Goal: Task Accomplishment & Management: Use online tool/utility

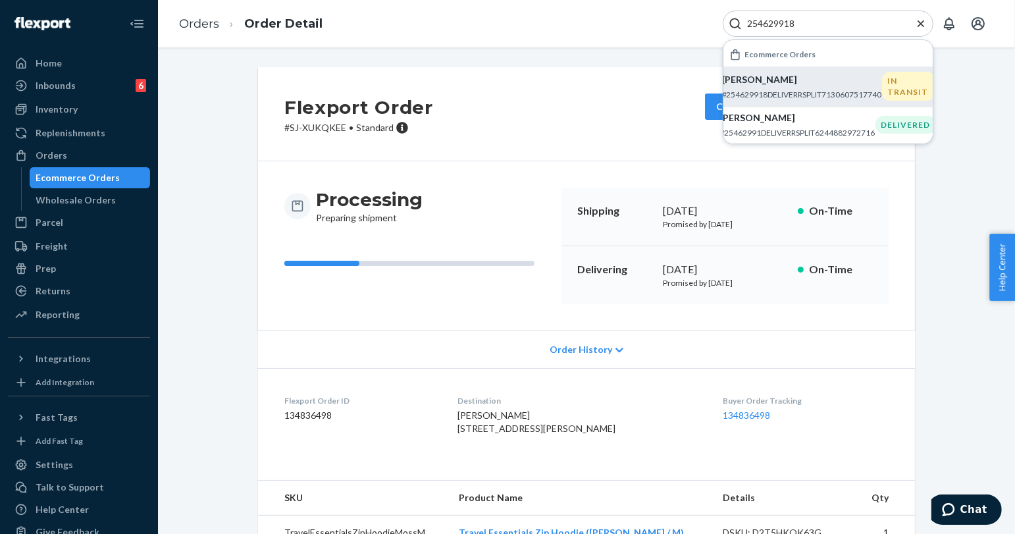
type input "254629918"
click at [830, 75] on p "[PERSON_NAME]" at bounding box center [802, 79] width 160 height 13
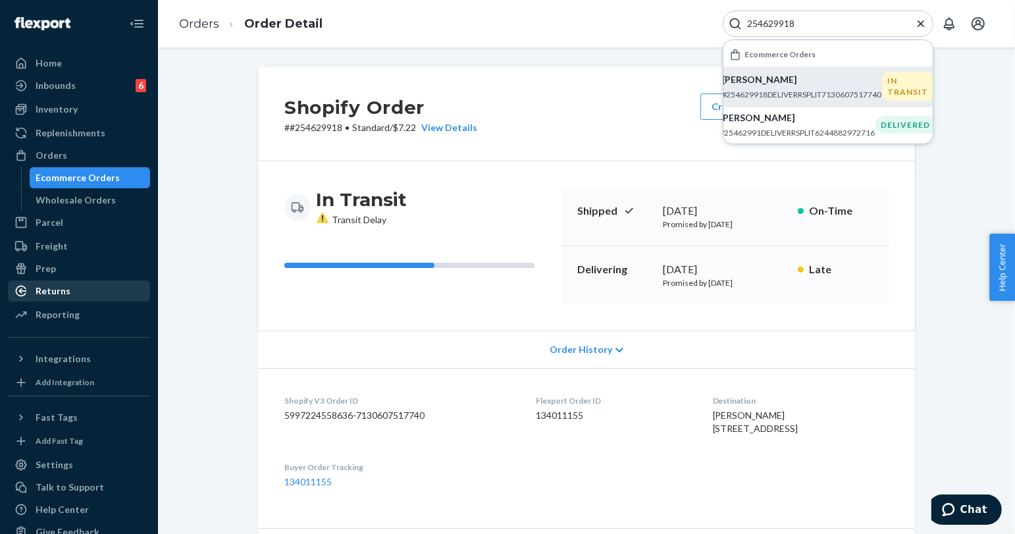
click at [101, 297] on div "Returns" at bounding box center [78, 291] width 139 height 18
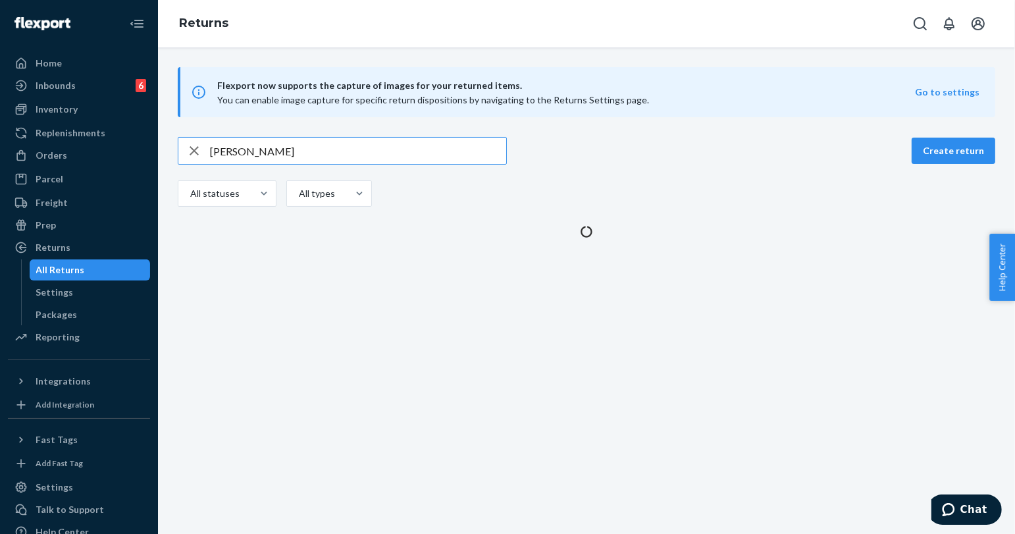
click at [271, 157] on input "[PERSON_NAME]" at bounding box center [358, 151] width 296 height 26
type input "[PERSON_NAME]"
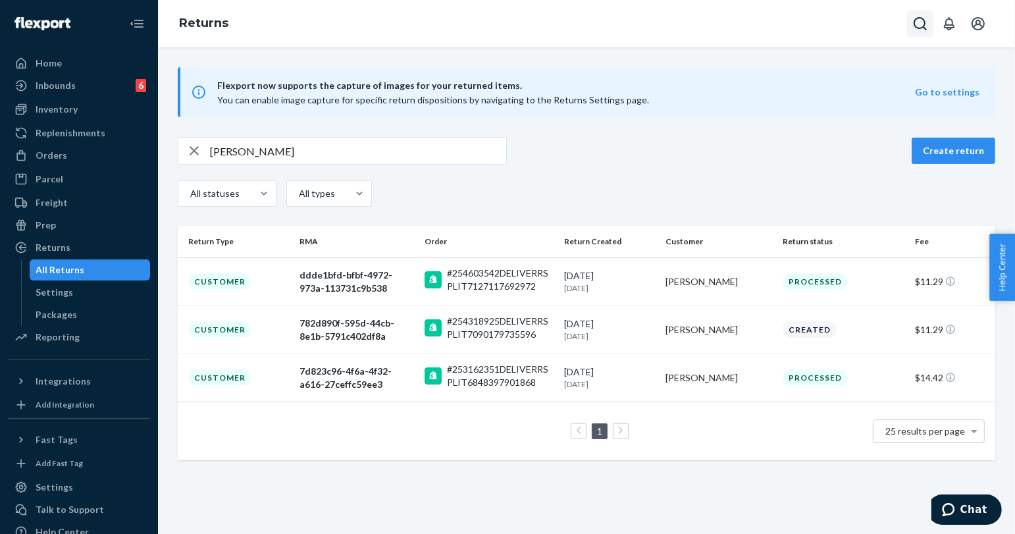
click at [927, 19] on icon "Open Search Box" at bounding box center [920, 24] width 16 height 16
click at [867, 28] on input "Search Input" at bounding box center [823, 23] width 162 height 13
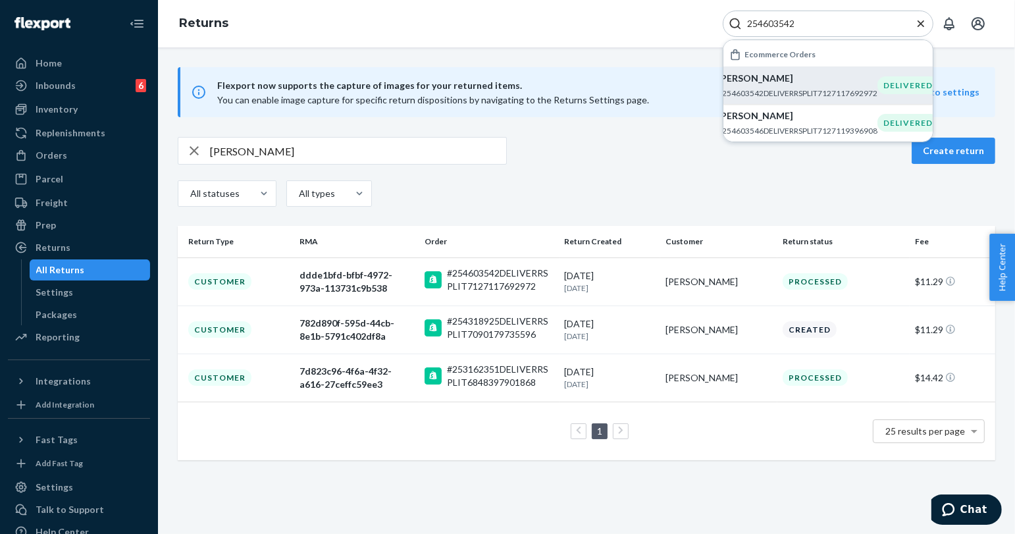
type input "254603542"
click at [838, 93] on p "#254603542DELIVERRSPLIT7127117692972" at bounding box center [797, 93] width 160 height 11
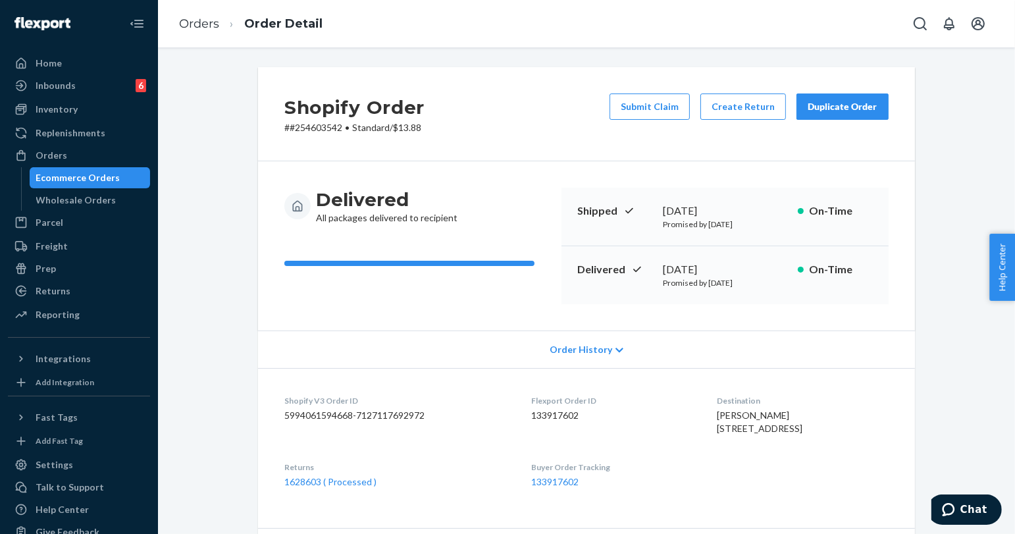
click at [815, 96] on button "Duplicate Order" at bounding box center [842, 106] width 92 height 26
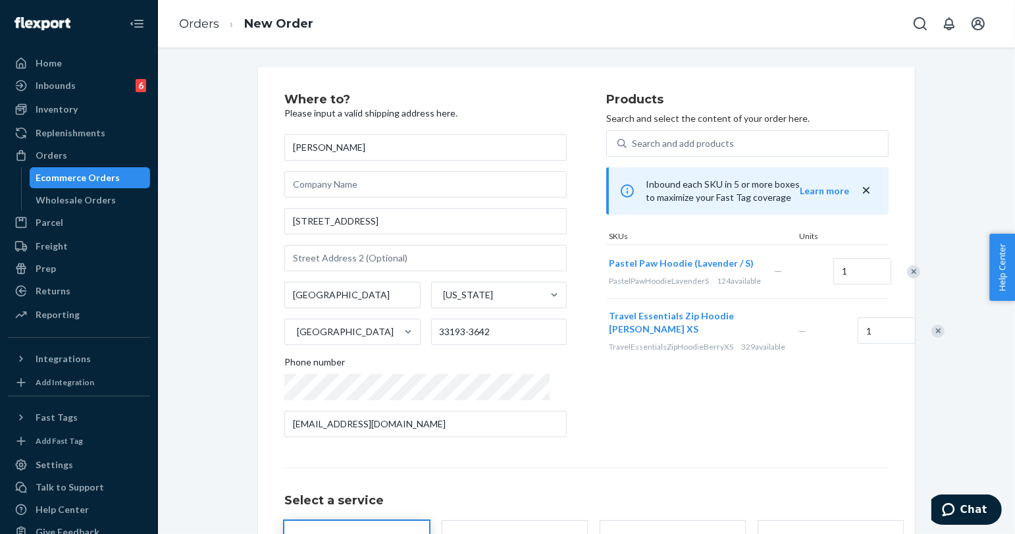
click at [907, 278] on div "Remove Item" at bounding box center [913, 271] width 13 height 13
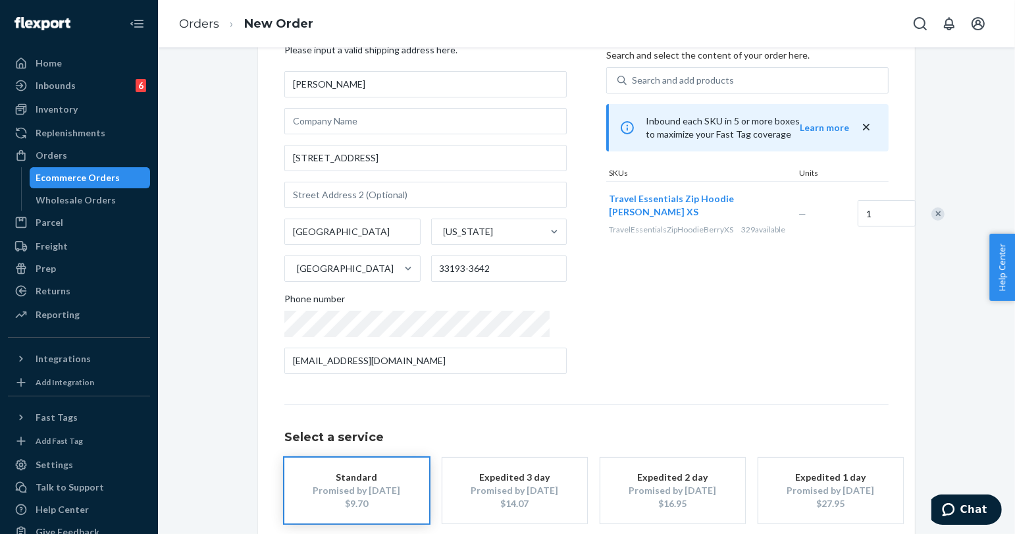
scroll to position [132, 0]
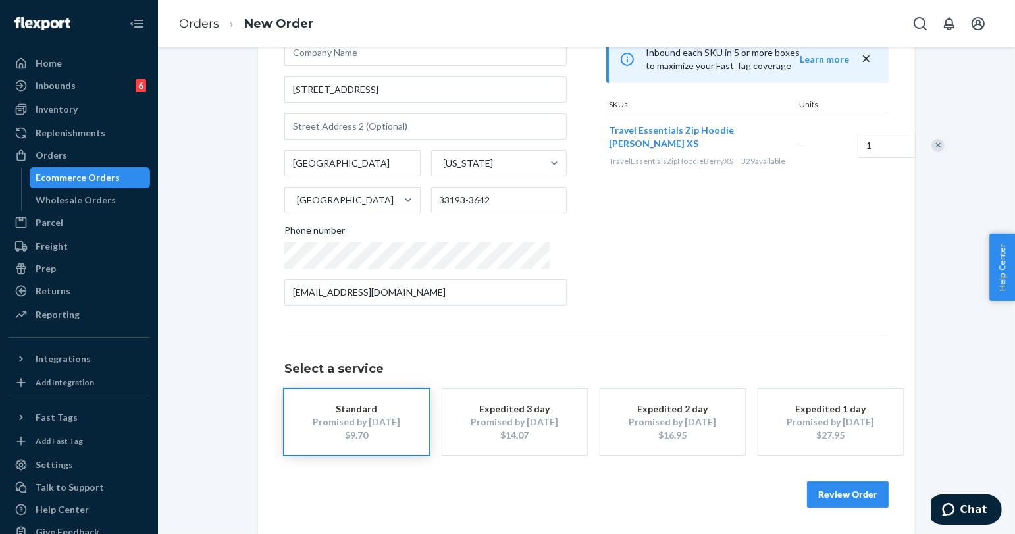
click at [843, 487] on button "Review Order" at bounding box center [848, 494] width 82 height 26
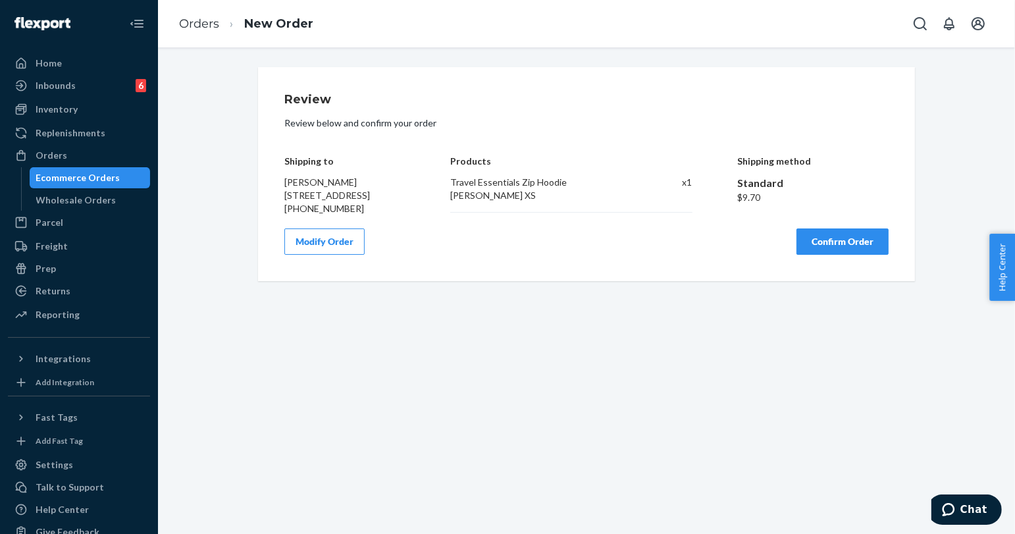
click at [836, 255] on button "Confirm Order" at bounding box center [842, 241] width 92 height 26
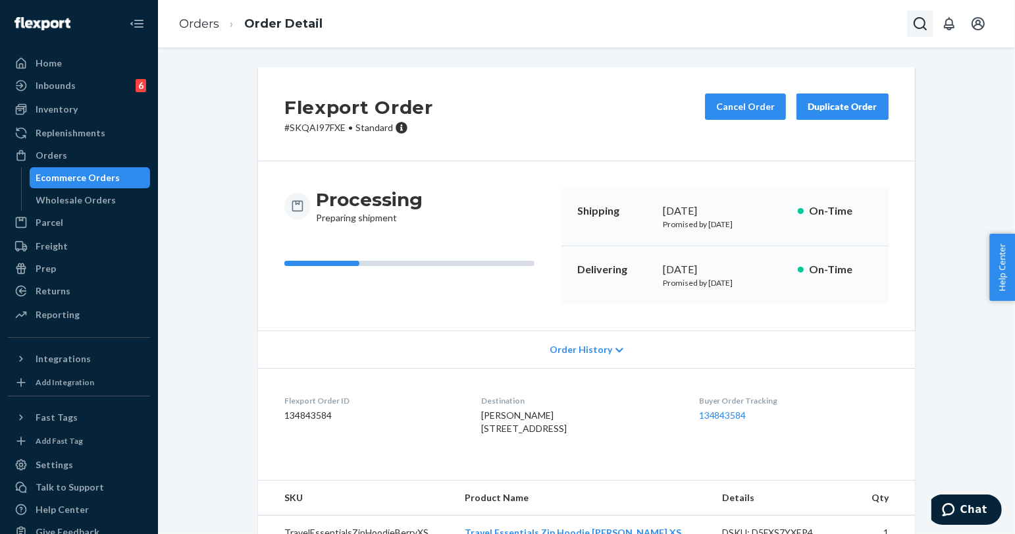
click at [924, 28] on icon "Open Search Box" at bounding box center [920, 24] width 16 height 16
click at [878, 22] on input "Search Input" at bounding box center [823, 23] width 162 height 13
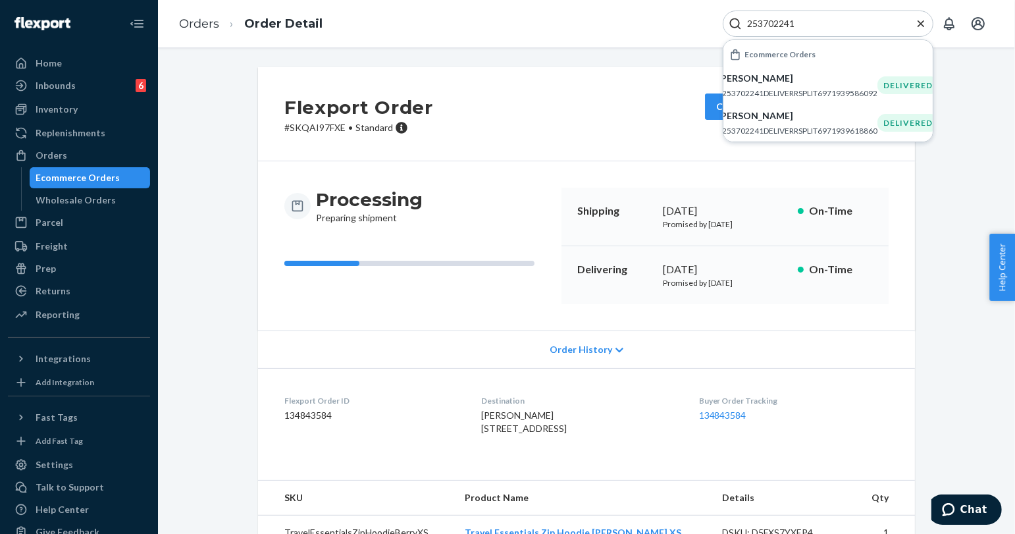
click at [774, 28] on input "253702241" at bounding box center [823, 23] width 162 height 13
paste input "-"
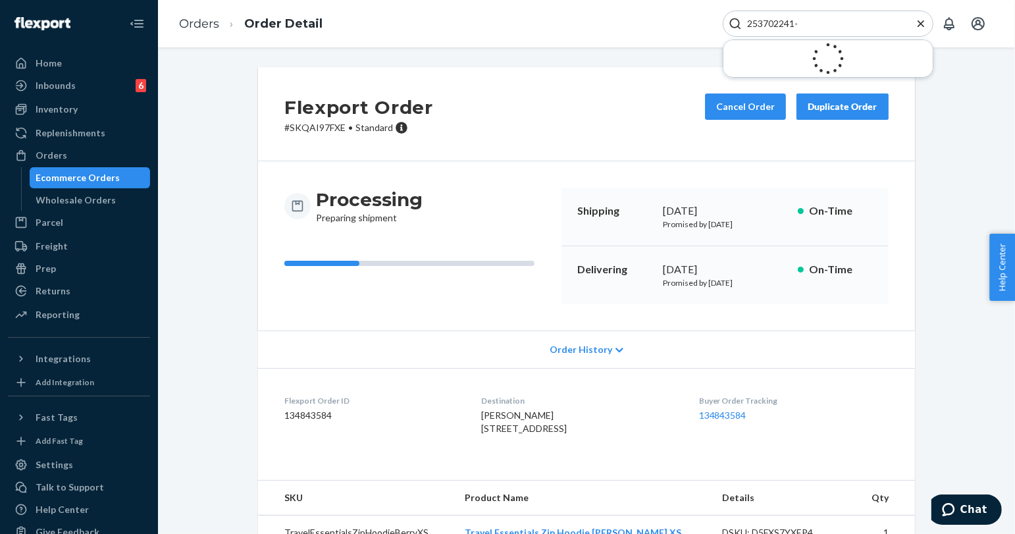
type input "253702241"
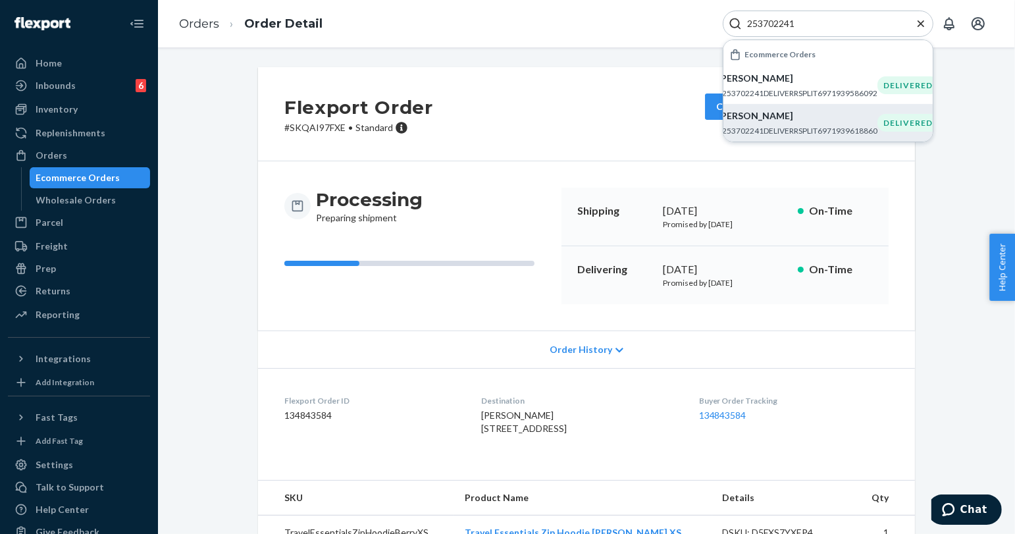
click at [836, 127] on p "#253702241DELIVERRSPLIT6971939618860" at bounding box center [797, 130] width 160 height 11
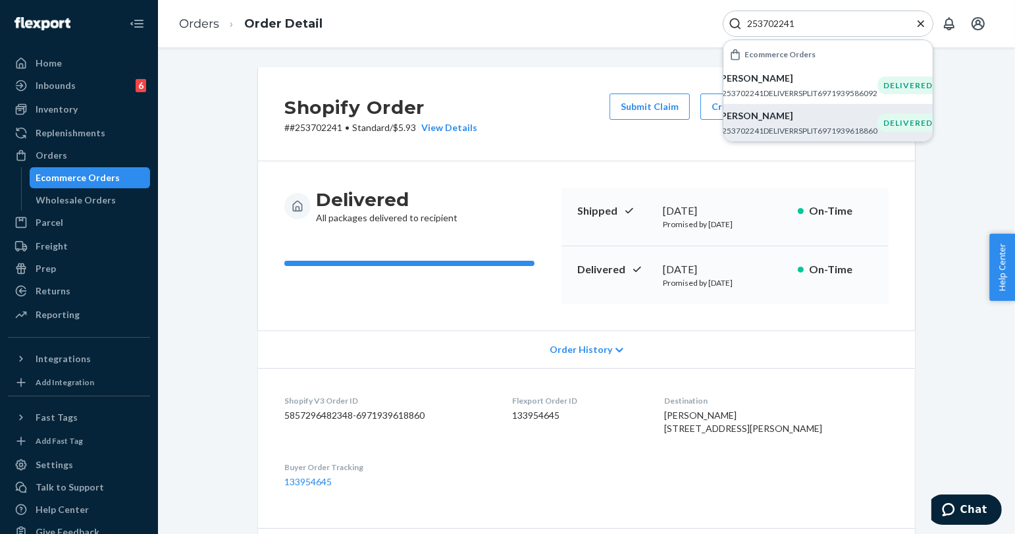
click at [917, 26] on icon "Close Search" at bounding box center [920, 23] width 13 height 13
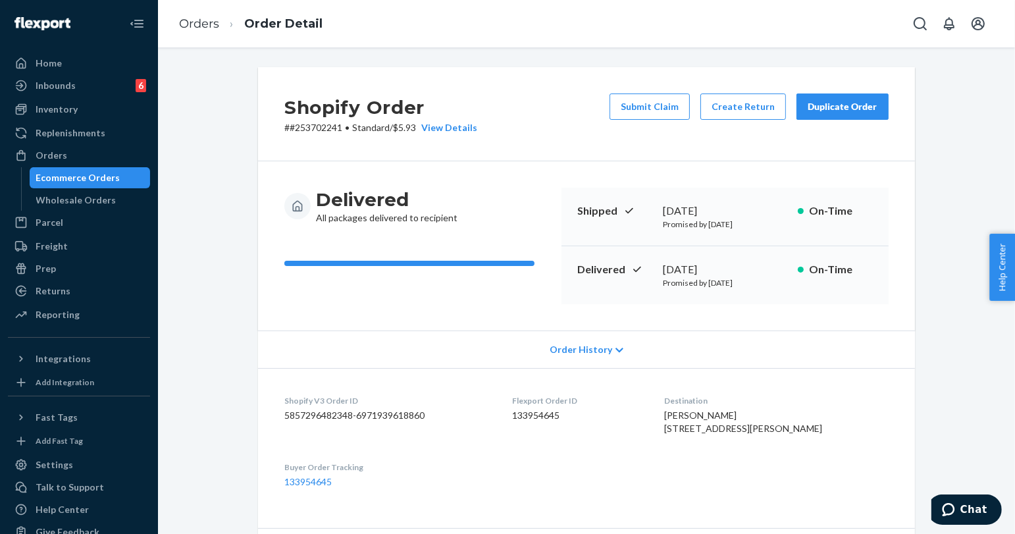
click at [817, 107] on div "Duplicate Order" at bounding box center [842, 106] width 70 height 13
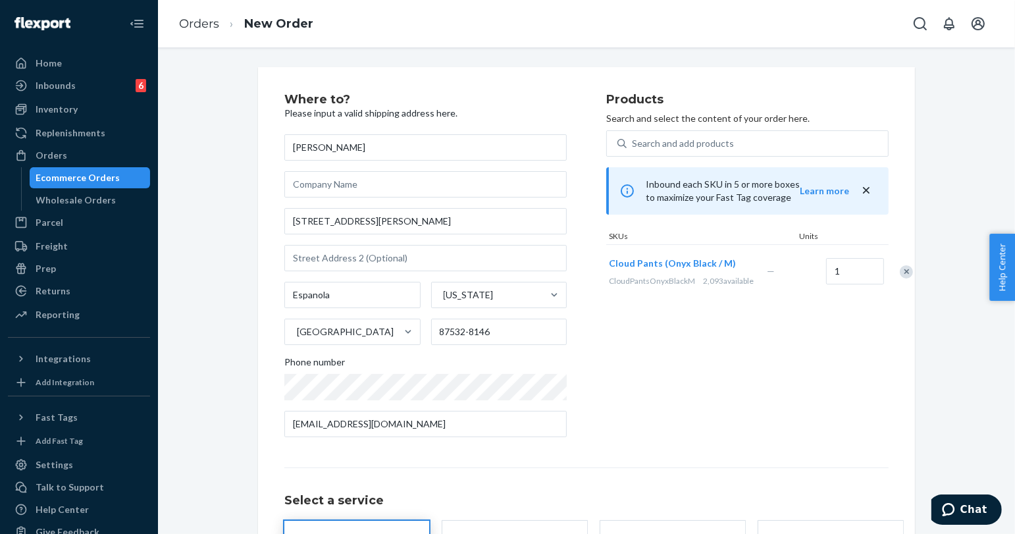
scroll to position [118, 0]
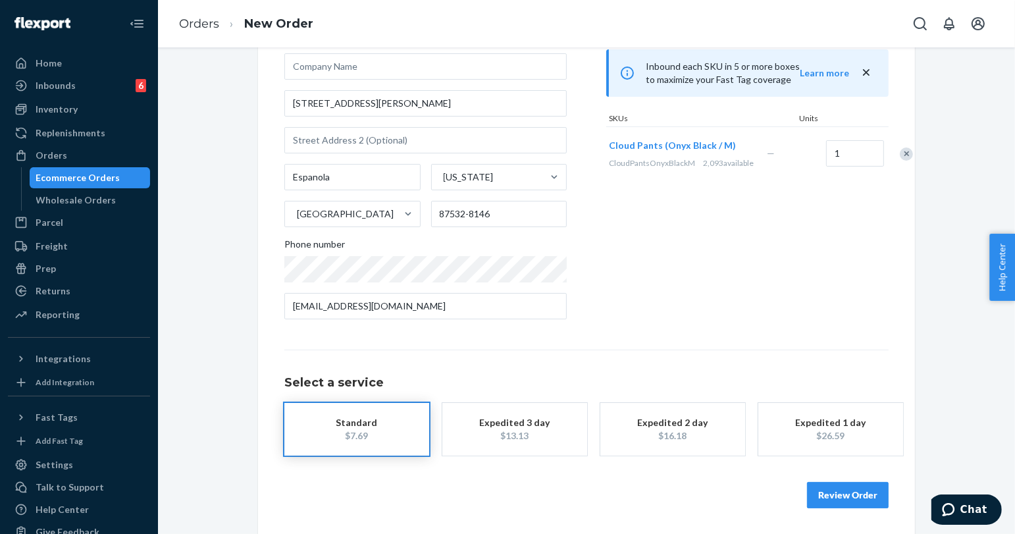
click at [843, 501] on button "Review Order" at bounding box center [848, 495] width 82 height 26
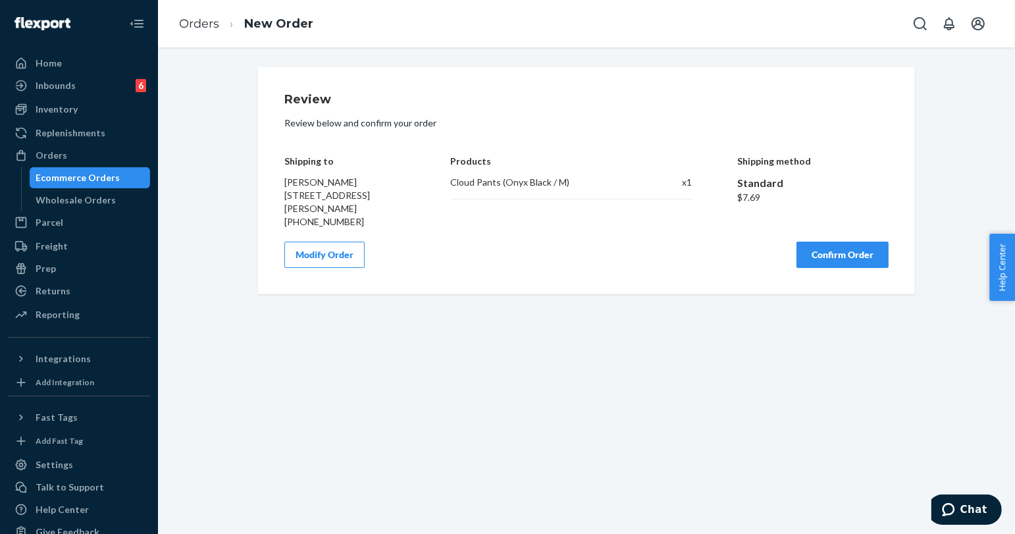
scroll to position [0, 0]
click at [810, 262] on button "Confirm Order" at bounding box center [842, 254] width 92 height 26
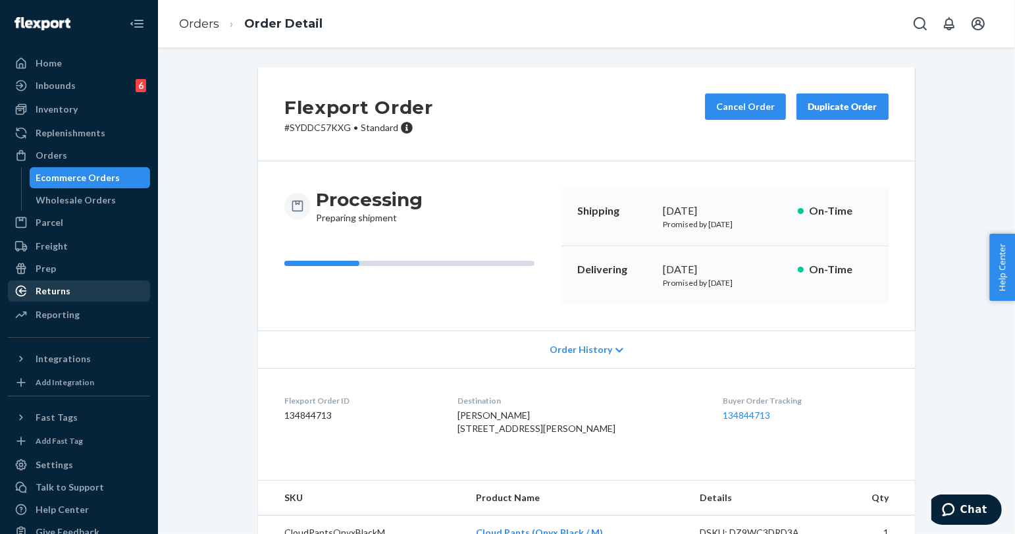
drag, startPoint x: 66, startPoint y: 301, endPoint x: 67, endPoint y: 293, distance: 8.0
click at [66, 301] on div "Returns All Returns Settings Packages" at bounding box center [79, 291] width 142 height 22
click at [67, 293] on div "Returns" at bounding box center [53, 290] width 35 height 13
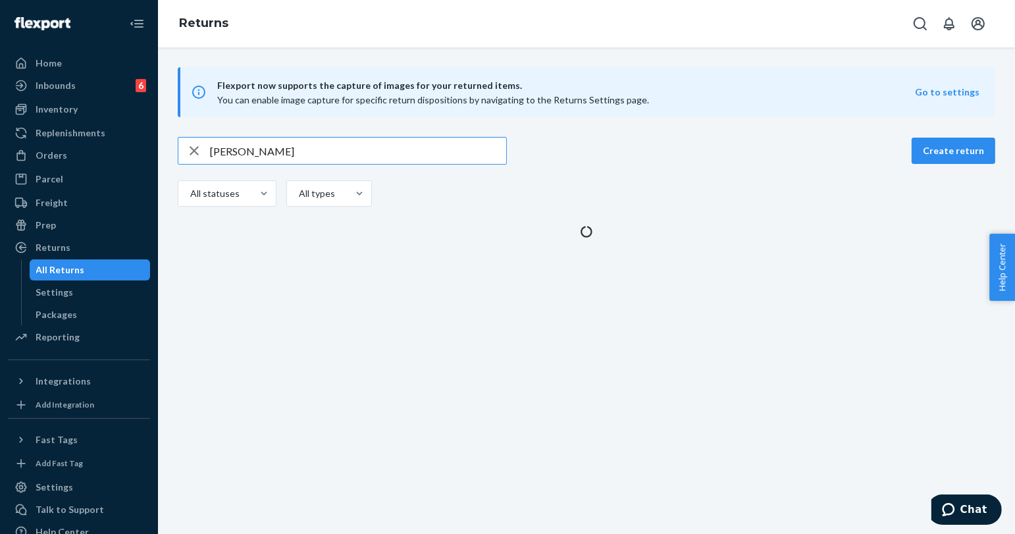
click at [311, 150] on input "[PERSON_NAME]" at bounding box center [358, 151] width 296 height 26
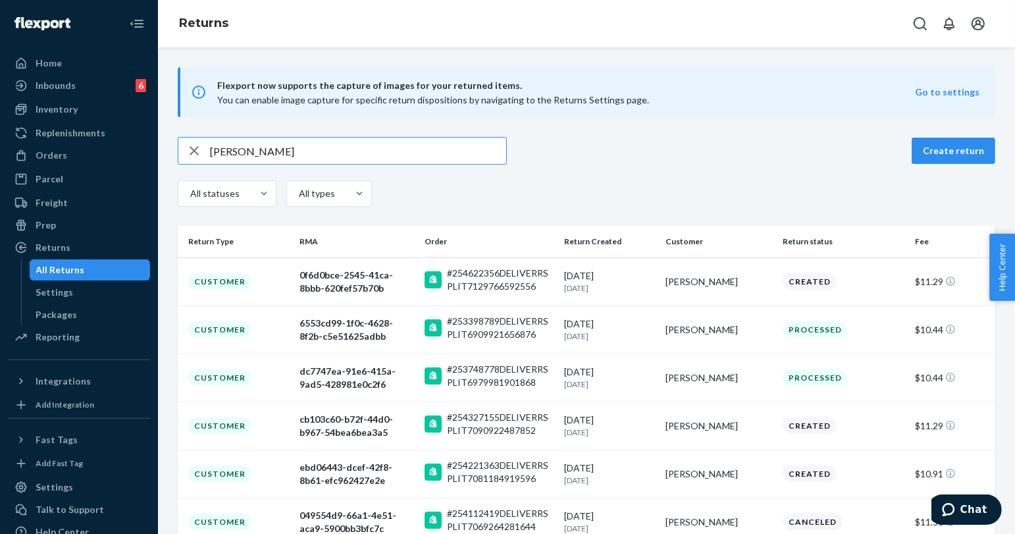
type input "[PERSON_NAME]"
click at [922, 28] on icon "Open Search Box" at bounding box center [920, 24] width 16 height 16
click at [827, 28] on input "Search Input" at bounding box center [823, 23] width 162 height 13
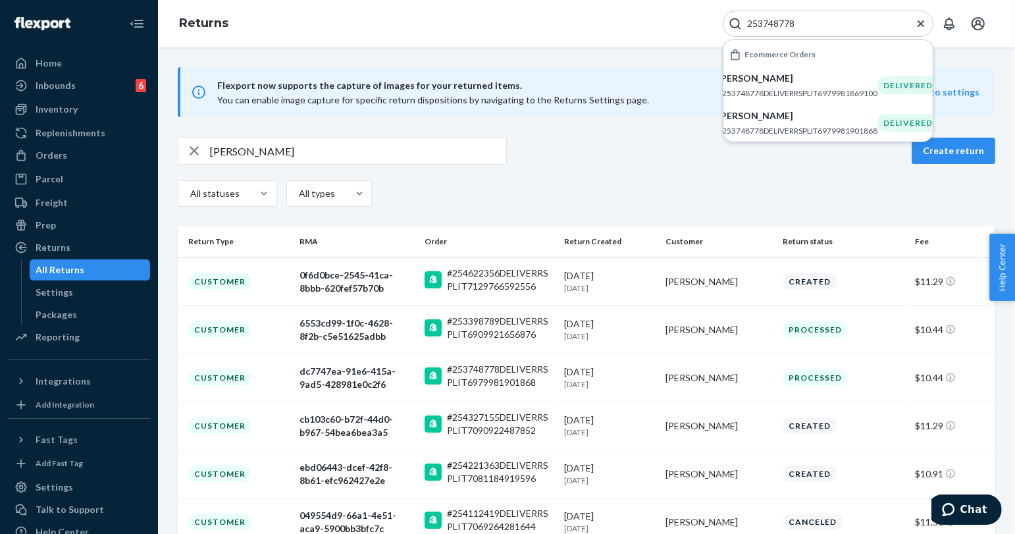
type input "253748778"
click at [807, 116] on p "[PERSON_NAME]" at bounding box center [797, 115] width 160 height 13
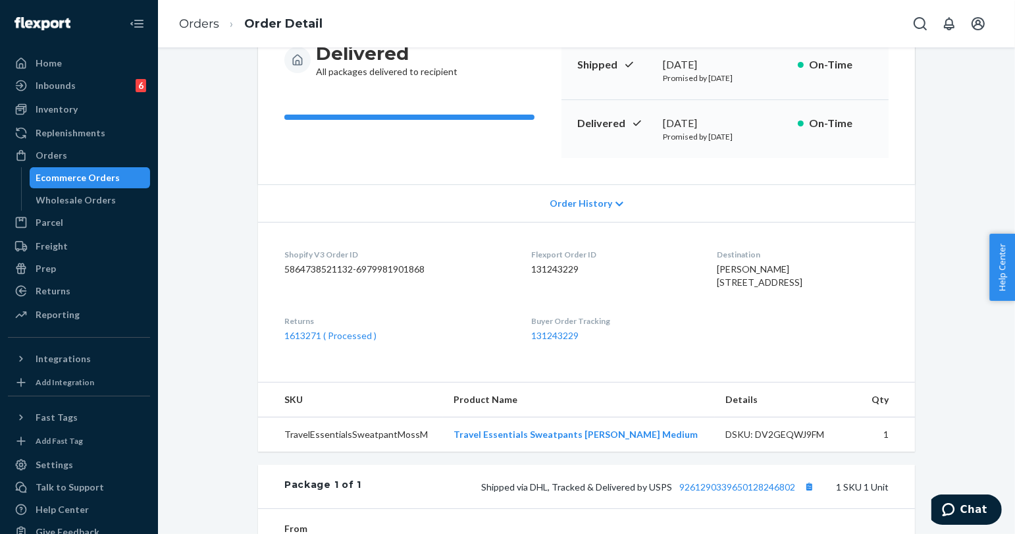
scroll to position [219, 0]
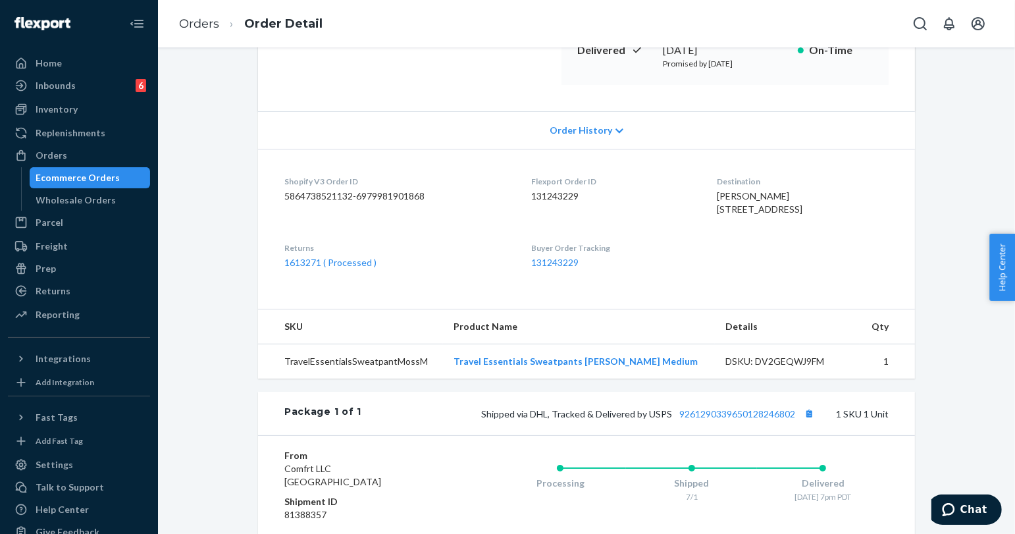
click at [473, 295] on dl "Shopify V3 Order ID 5864738521132-6979981901868 Flexport Order ID 131243229 Des…" at bounding box center [586, 222] width 657 height 147
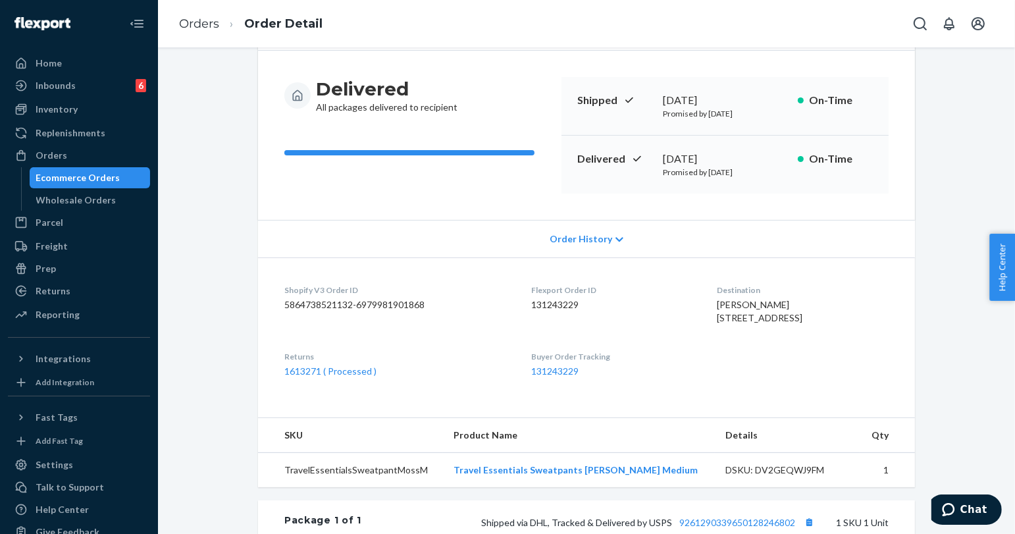
scroll to position [0, 0]
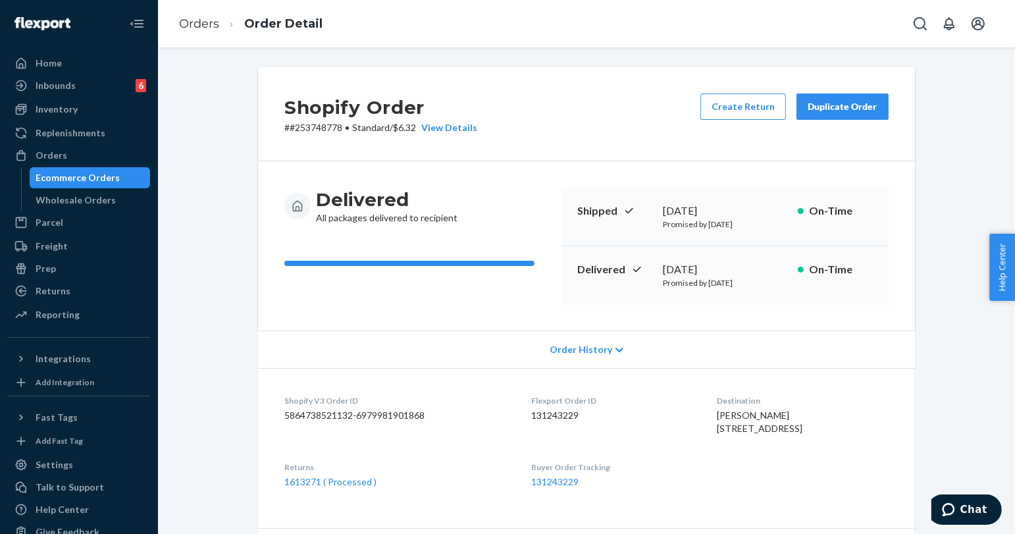
click at [846, 111] on div "Duplicate Order" at bounding box center [842, 106] width 70 height 13
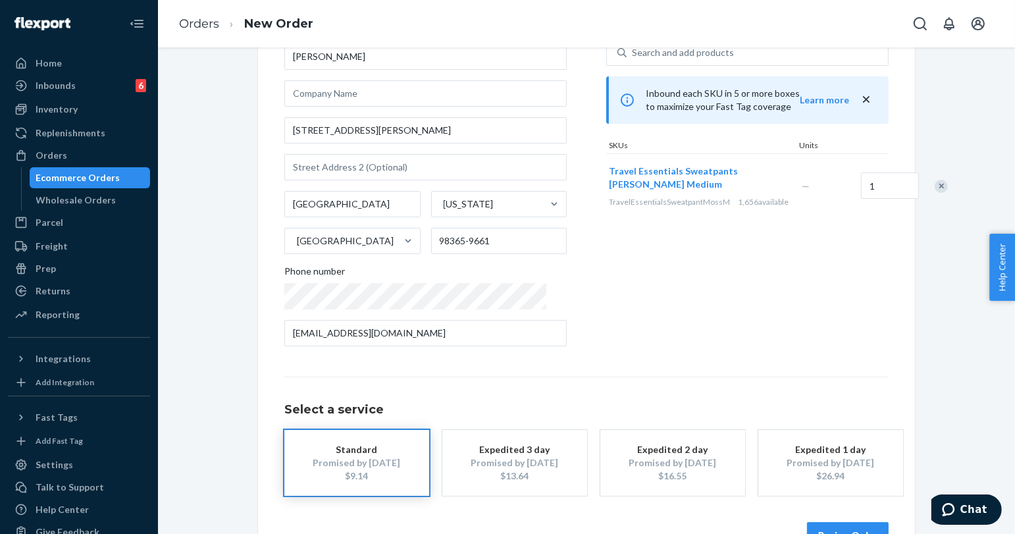
scroll to position [132, 0]
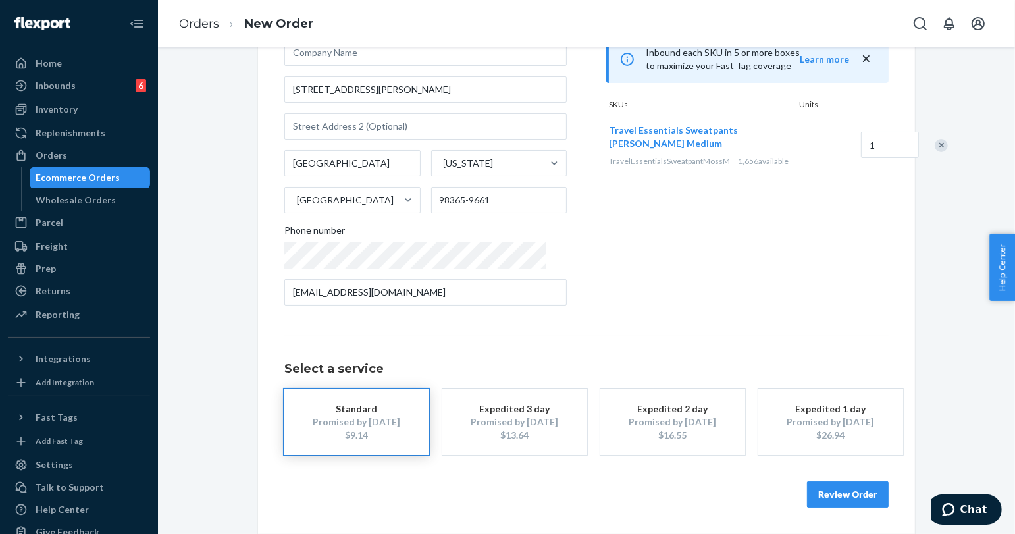
click at [842, 495] on button "Review Order" at bounding box center [848, 494] width 82 height 26
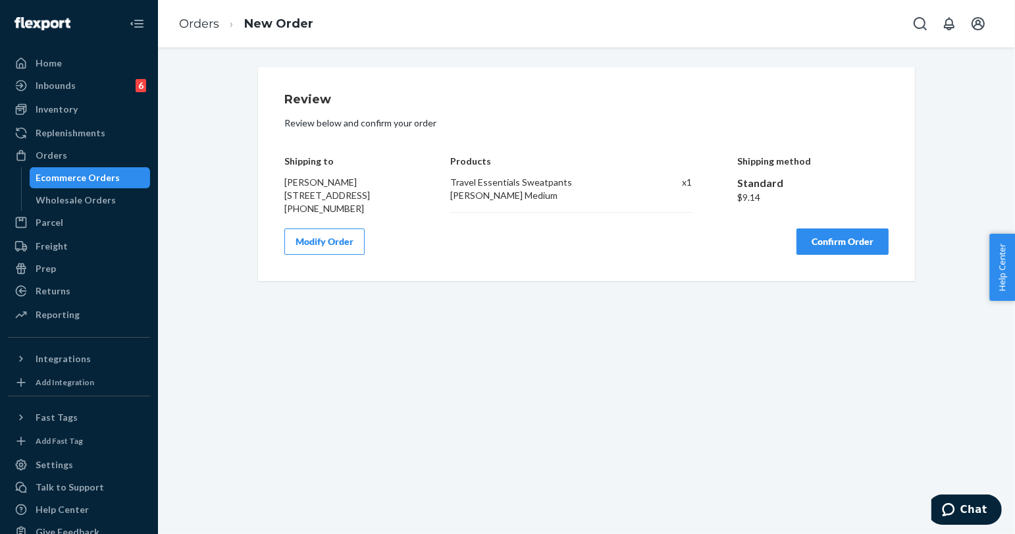
scroll to position [0, 0]
click at [832, 245] on button "Confirm Order" at bounding box center [842, 241] width 92 height 26
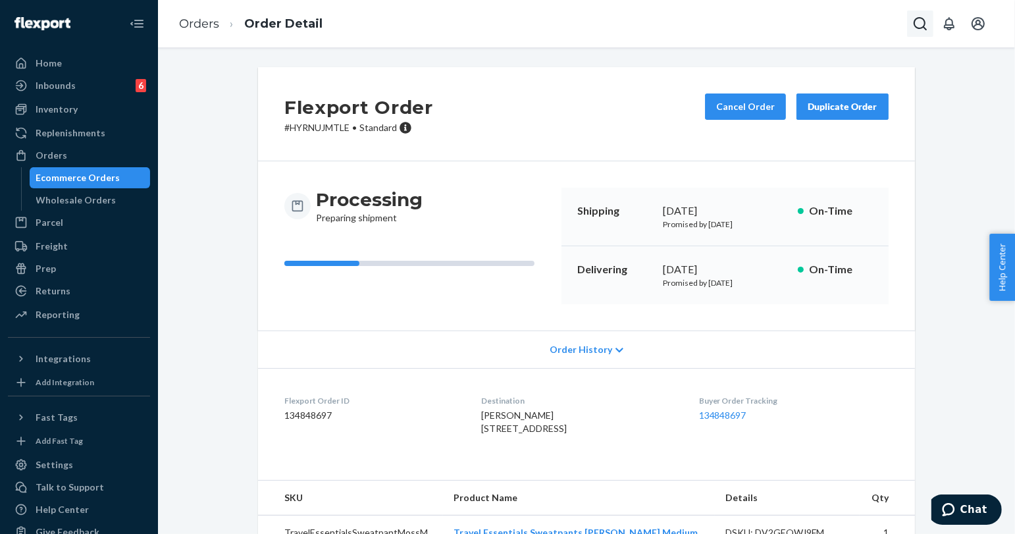
click at [924, 16] on icon "Open Search Box" at bounding box center [920, 24] width 16 height 16
click at [793, 15] on div at bounding box center [827, 24] width 211 height 26
click at [740, 28] on icon "Search Icon" at bounding box center [734, 23] width 13 height 13
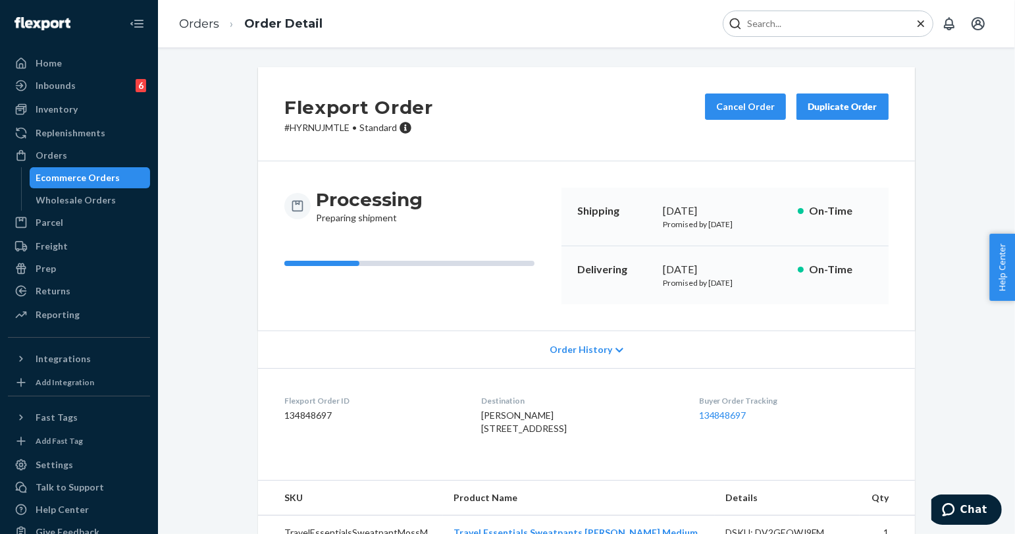
click at [765, 20] on input "Search Input" at bounding box center [823, 23] width 162 height 13
paste input "254666610"
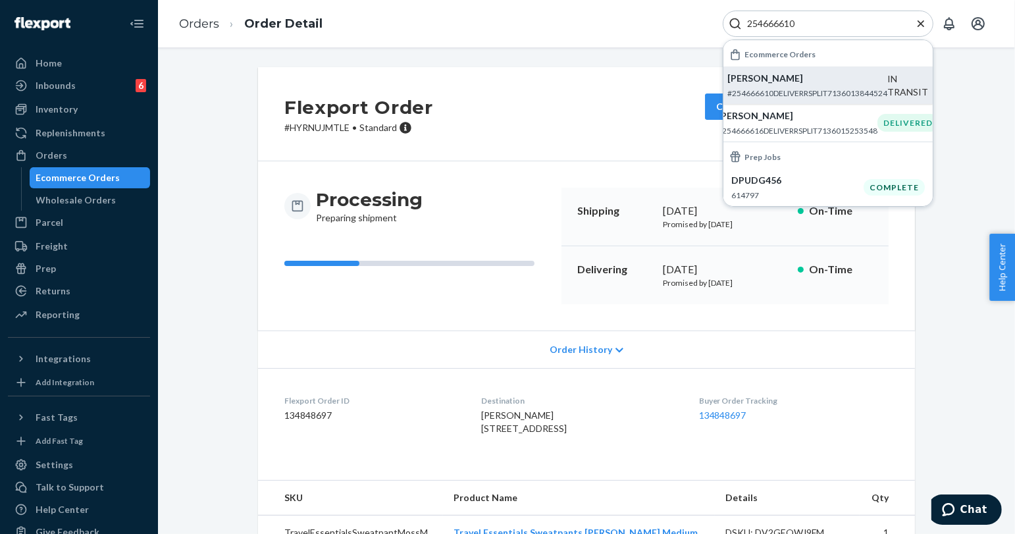
type input "254666610"
click at [786, 96] on p "#254666610DELIVERRSPLIT7136013844524" at bounding box center [808, 93] width 160 height 11
